Goal: Use online tool/utility: Utilize a website feature to perform a specific function

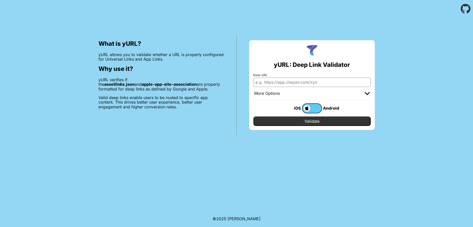
click at [285, 83] on input "Enter URL" at bounding box center [312, 82] width 118 height 9
type input "[URL][DOMAIN_NAME]"
click at [283, 118] on input "Validate" at bounding box center [312, 121] width 118 height 10
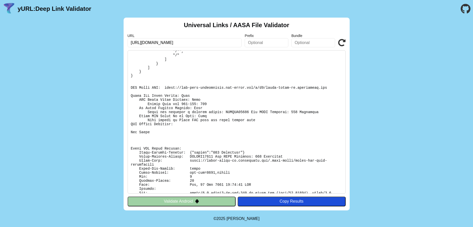
scroll to position [70, 0]
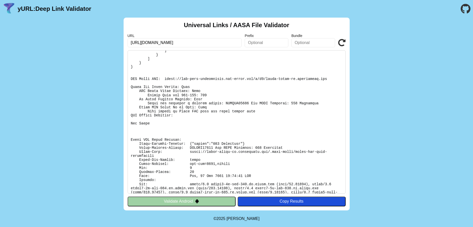
drag, startPoint x: 49, startPoint y: 77, endPoint x: 56, endPoint y: 78, distance: 6.9
click at [50, 77] on div "Universal Links / AASA File Validator URL https://coach-rater-qa.codiantdev.com…" at bounding box center [236, 114] width 473 height 193
drag, startPoint x: 211, startPoint y: 42, endPoint x: 115, endPoint y: 42, distance: 96.2
click at [115, 42] on div "Universal Links / AASA File Validator URL https://coach-rater-qa.codiantdev.com…" at bounding box center [236, 114] width 473 height 193
paste input "/coach?id=121"
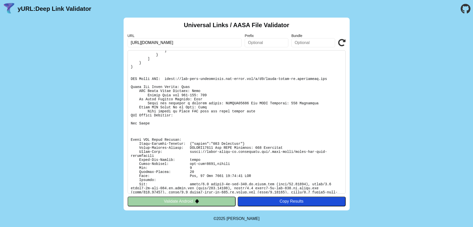
type input "https://coach-rater-qa.codiantdev.com/coach?id=121"
click button "Validate" at bounding box center [0, 0] width 0 height 0
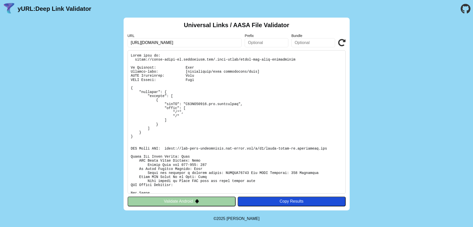
drag, startPoint x: 145, startPoint y: 43, endPoint x: 156, endPoint y: 44, distance: 10.6
click at [156, 44] on input "[URL][DOMAIN_NAME]" at bounding box center [185, 42] width 114 height 9
type input "[URL][DOMAIN_NAME]"
click button "Validate" at bounding box center [0, 0] width 0 height 0
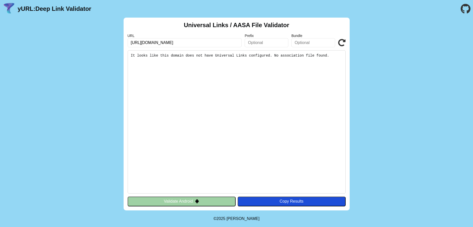
click at [149, 41] on input "[URL][DOMAIN_NAME]" at bounding box center [185, 42] width 114 height 9
type input "https://baurow-staging-codiantdev.com"
click button "Validate" at bounding box center [0, 0] width 0 height 0
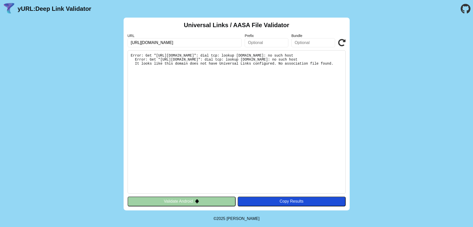
click at [152, 42] on input "https://baurow-staging-codiantdev.com" at bounding box center [185, 42] width 114 height 9
click at [144, 43] on input "https://baurow-staging-codiantdev.com" at bounding box center [185, 42] width 114 height 9
drag, startPoint x: 211, startPoint y: 41, endPoint x: 127, endPoint y: 41, distance: 83.7
click at [128, 41] on input "https://baurow-staging-codiantdev.com" at bounding box center [185, 42] width 114 height 9
paste input "cellarcodebug.page.link/SJBMwRJjJs3NEmNU8"
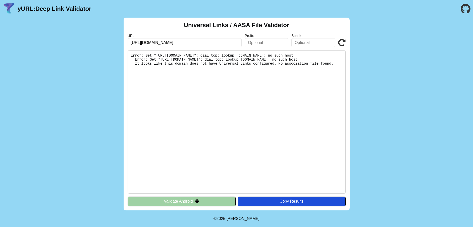
type input "https://cellarcodebug.page.link/SJBMwRJjJs3NEmNU8"
click button "Validate" at bounding box center [0, 0] width 0 height 0
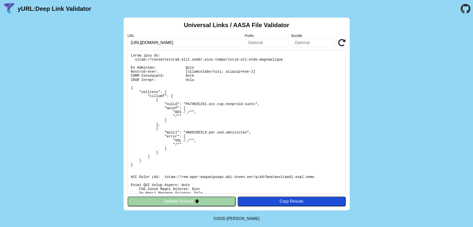
scroll to position [70, 0]
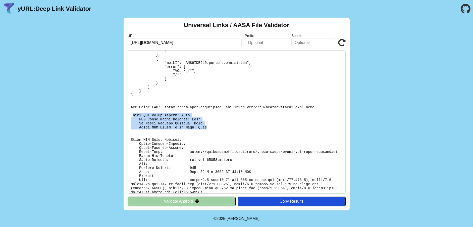
drag, startPoint x: 132, startPoint y: 115, endPoint x: 206, endPoint y: 128, distance: 74.8
click at [206, 128] on pre at bounding box center [237, 121] width 218 height 143
drag, startPoint x: 69, startPoint y: 114, endPoint x: 109, endPoint y: 131, distance: 43.9
click at [69, 114] on div "Universal Links / AASA File Validator URL [URL][DOMAIN_NAME] Prefix Bundle Vali…" at bounding box center [236, 114] width 473 height 193
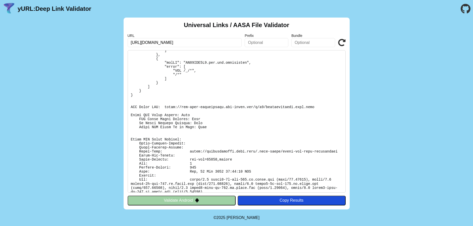
click at [192, 201] on button "Validate Android" at bounding box center [182, 201] width 108 height 10
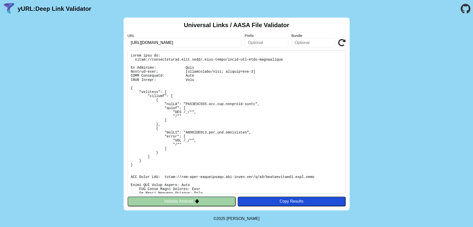
click at [47, 70] on div "Universal Links / AASA File Validator URL [URL][DOMAIN_NAME] Prefix Bundle Vali…" at bounding box center [236, 114] width 473 height 193
click at [175, 42] on input "[URL][DOMAIN_NAME]" at bounding box center [185, 42] width 114 height 9
paste input "[DOMAIN_NAME][URL]"
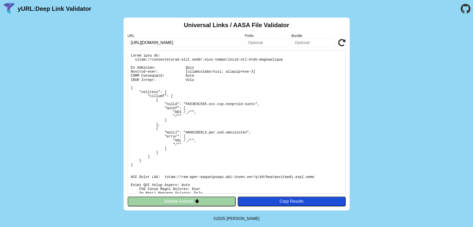
scroll to position [0, 44]
type input "[URL][DOMAIN_NAME]"
click button "Validate" at bounding box center [0, 0] width 0 height 0
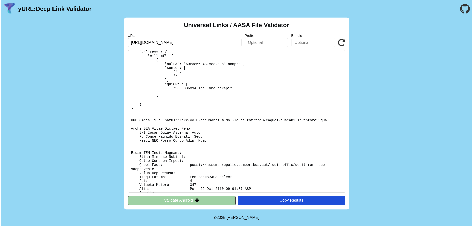
scroll to position [28, 0]
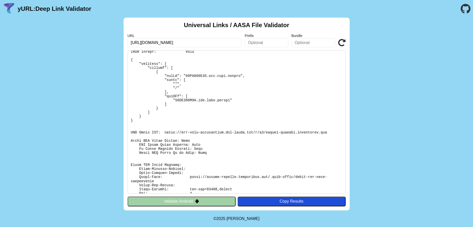
click at [152, 45] on input "[URL][DOMAIN_NAME]" at bounding box center [185, 42] width 114 height 9
drag, startPoint x: 145, startPoint y: 44, endPoint x: 206, endPoint y: 45, distance: 60.6
click at [206, 45] on input "[URL][DOMAIN_NAME]" at bounding box center [185, 42] width 114 height 9
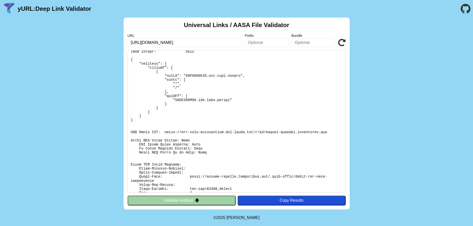
click at [218, 43] on input "[URL][DOMAIN_NAME]" at bounding box center [185, 42] width 114 height 9
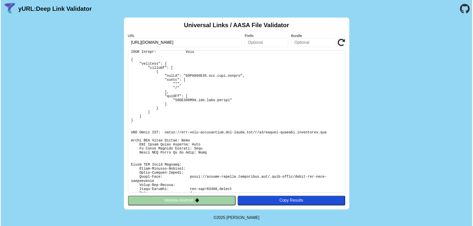
scroll to position [0, 44]
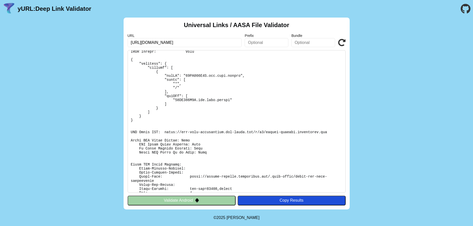
drag, startPoint x: 207, startPoint y: 44, endPoint x: 267, endPoint y: 42, distance: 60.1
click at [267, 42] on div "URL [URL][DOMAIN_NAME] Prefix Bundle Validate" at bounding box center [237, 41] width 218 height 14
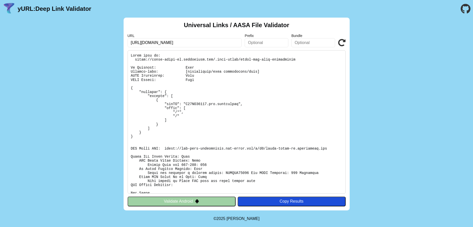
click at [218, 43] on input "https://coach-rater-qa.codiantdev.com/coach?id=121" at bounding box center [185, 42] width 114 height 9
click at [210, 45] on input "https://coach-rater-qa.codiantdev.com/coach?id=121" at bounding box center [185, 42] width 114 height 9
drag, startPoint x: 206, startPoint y: 43, endPoint x: 232, endPoint y: 44, distance: 26.4
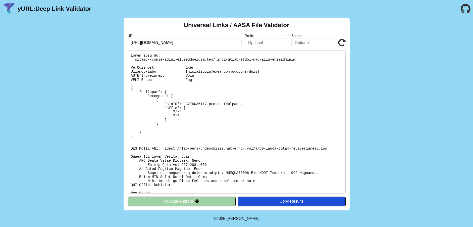
click at [232, 45] on input "https://coach-rater-qa.codiantdev.com/coach?id=121" at bounding box center [185, 42] width 114 height 9
type input "https://coach-rater-qa.codiantdev.com"
click button "Validate" at bounding box center [0, 0] width 0 height 0
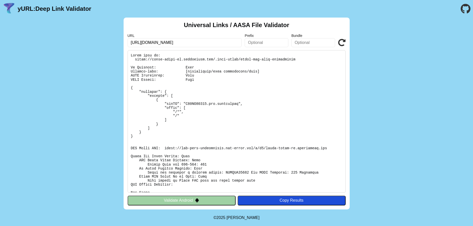
scroll to position [50, 0]
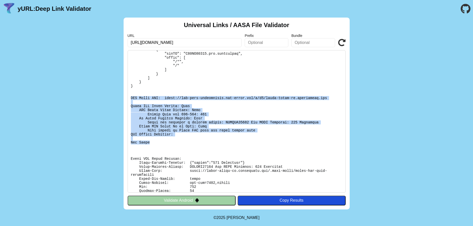
drag, startPoint x: 152, startPoint y: 142, endPoint x: 131, endPoint y: 98, distance: 49.2
click at [131, 98] on pre at bounding box center [237, 121] width 218 height 143
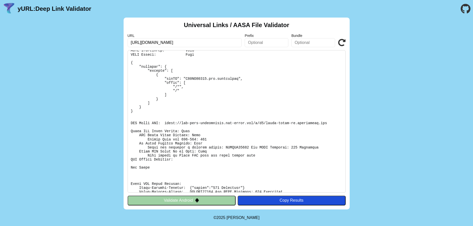
click at [208, 111] on pre at bounding box center [237, 121] width 218 height 143
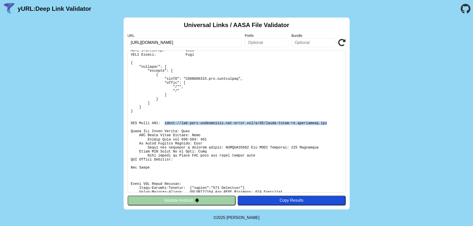
drag, startPoint x: 162, startPoint y: 124, endPoint x: 315, endPoint y: 123, distance: 153.3
click at [315, 123] on pre at bounding box center [237, 121] width 218 height 143
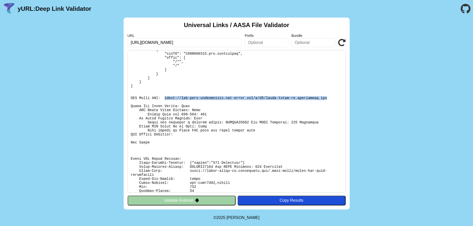
scroll to position [70, 0]
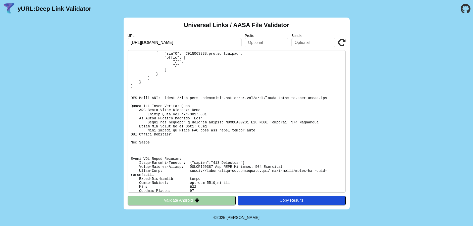
scroll to position [70, 0]
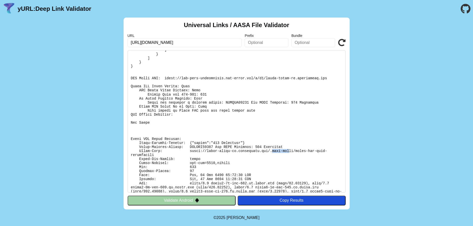
drag, startPoint x: 260, startPoint y: 151, endPoint x: 275, endPoint y: 150, distance: 15.1
click at [275, 150] on pre at bounding box center [237, 121] width 218 height 143
click at [268, 152] on pre at bounding box center [237, 121] width 218 height 143
click at [270, 151] on pre at bounding box center [237, 121] width 218 height 143
click at [209, 43] on input "https://coach-rater-qa.codiantdev.com" at bounding box center [185, 42] width 114 height 9
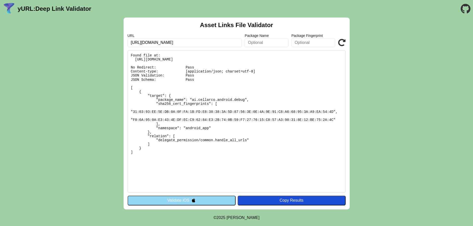
click at [189, 202] on button "Validate iOS" at bounding box center [182, 201] width 108 height 10
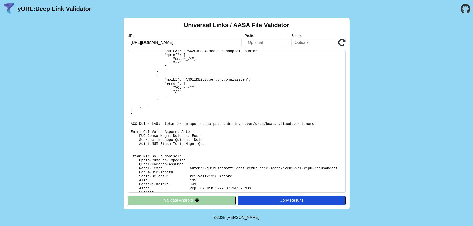
scroll to position [70, 0]
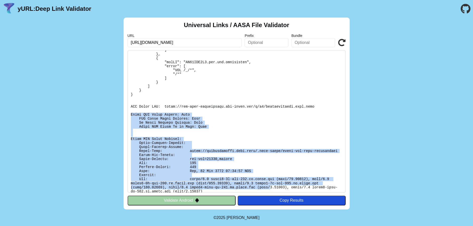
drag, startPoint x: 132, startPoint y: 114, endPoint x: 213, endPoint y: 57, distance: 99.1
click at [205, 188] on pre at bounding box center [237, 121] width 218 height 143
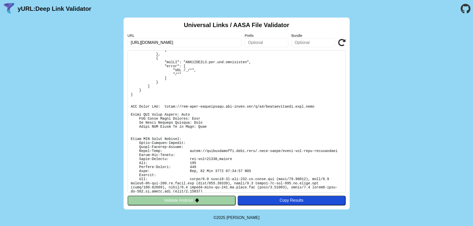
click at [189, 43] on input "https://cellarcodebug.page.link/SJBMwRJjJs3NEmNU8" at bounding box center [185, 42] width 114 height 9
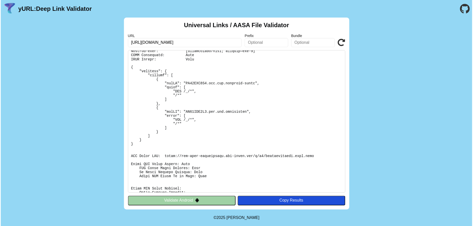
scroll to position [50, 0]
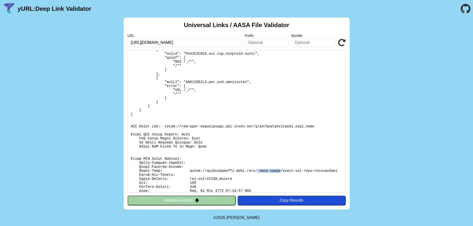
drag, startPoint x: 247, startPoint y: 172, endPoint x: 268, endPoint y: 172, distance: 21.1
click at [268, 172] on pre at bounding box center [237, 121] width 218 height 143
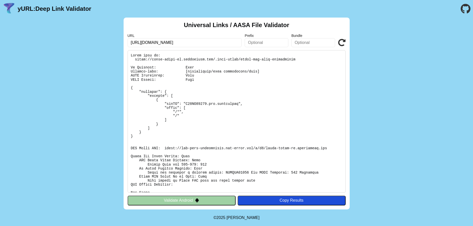
scroll to position [50, 0]
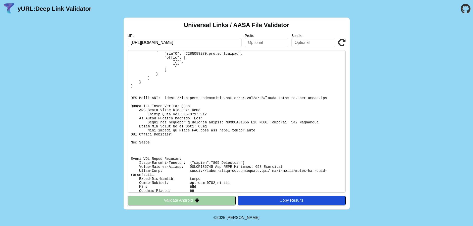
click at [216, 43] on input "https://coach-rater-qa.codiantdev.com/.well-known/apple-app-site-association" at bounding box center [185, 42] width 114 height 9
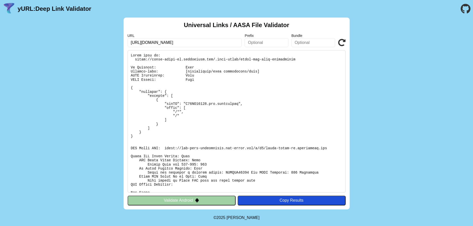
scroll to position [50, 0]
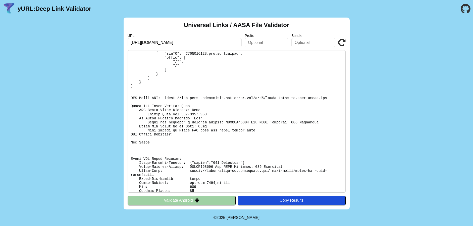
click at [214, 44] on input "[URL][DOMAIN_NAME]" at bounding box center [185, 42] width 114 height 9
click at [221, 42] on input "[URL][DOMAIN_NAME]" at bounding box center [185, 42] width 114 height 9
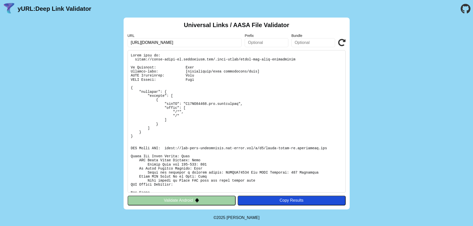
scroll to position [70, 0]
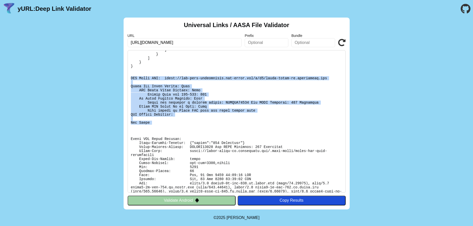
drag, startPoint x: 155, startPoint y: 90, endPoint x: 156, endPoint y: 111, distance: 21.1
click at [157, 127] on pre at bounding box center [237, 121] width 218 height 143
copy pre "CDN Cache URL: https://app-site-association.cdn-apple.com/a/v1/coach-rater-qa.c…"
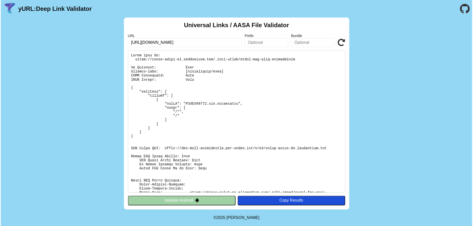
scroll to position [42, 0]
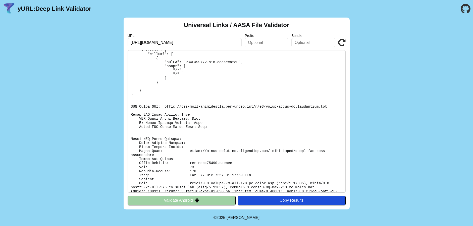
click at [258, 152] on pre at bounding box center [237, 121] width 218 height 143
click at [260, 152] on pre at bounding box center [237, 121] width 218 height 143
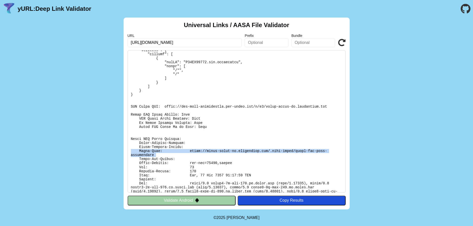
click at [260, 152] on pre at bounding box center [237, 121] width 218 height 143
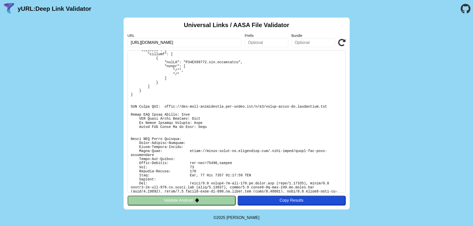
click at [242, 164] on pre at bounding box center [237, 121] width 218 height 143
drag, startPoint x: 197, startPoint y: 150, endPoint x: 334, endPoint y: 150, distance: 136.7
click at [334, 150] on pre at bounding box center [237, 121] width 218 height 143
copy pre "[URL][DOMAIN_NAME]"
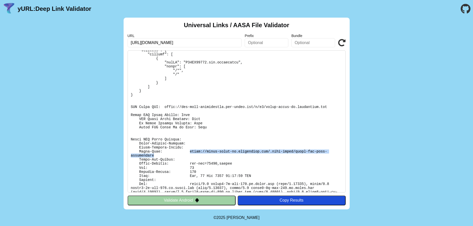
scroll to position [42, 0]
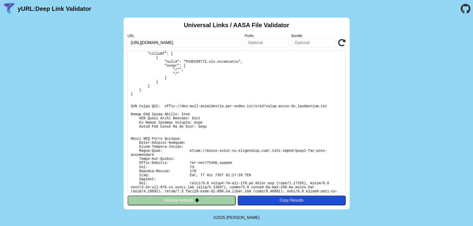
click at [442, 64] on div "Universal Links / AASA File Validator URL [URL][DOMAIN_NAME] Prefix Bundle Vali…" at bounding box center [236, 113] width 473 height 191
